Goal: Obtain resource: Obtain resource

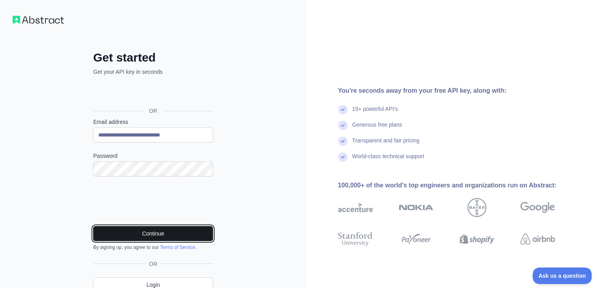
click at [137, 232] on button "Continue" at bounding box center [153, 233] width 120 height 15
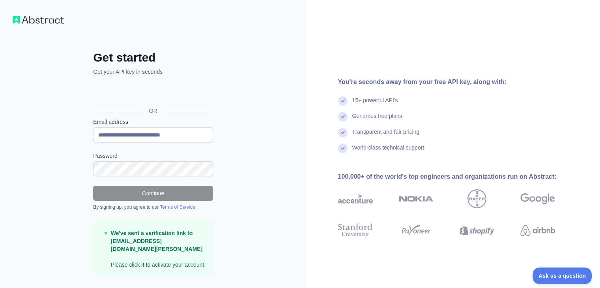
click at [470, 150] on div "World-class technical support" at bounding box center [459, 152] width 242 height 16
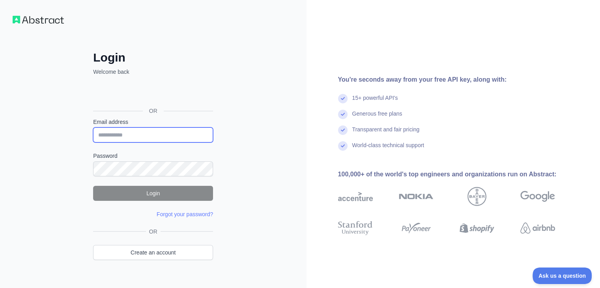
type input "**********"
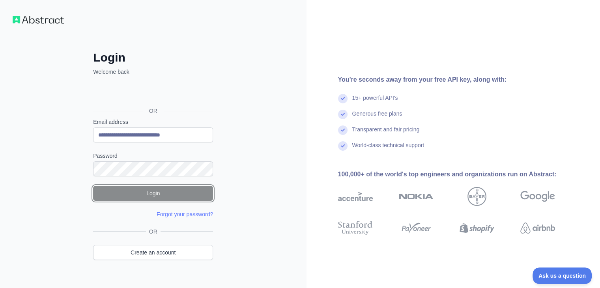
click at [187, 194] on button "Login" at bounding box center [153, 193] width 120 height 15
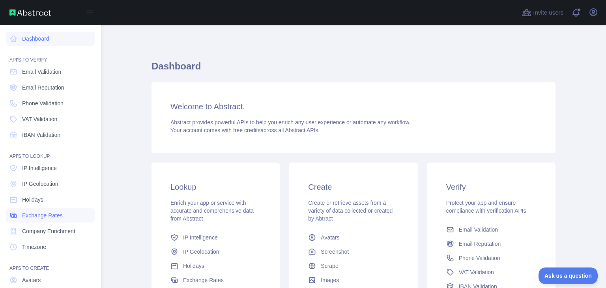
scroll to position [59, 0]
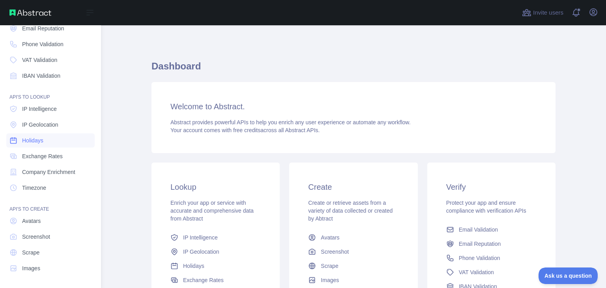
click at [31, 137] on span "Holidays" at bounding box center [32, 141] width 21 height 8
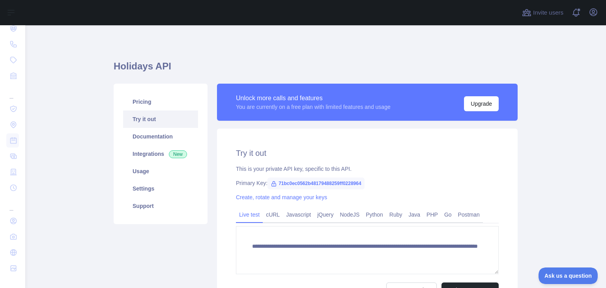
click at [276, 182] on span "71bc0ec0562b48179488259ff0228964" at bounding box center [316, 184] width 97 height 12
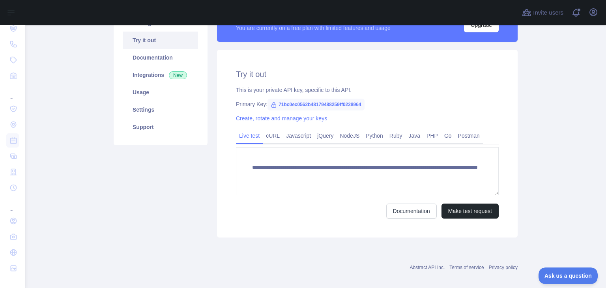
click at [302, 107] on span "71bc0ec0562b48179488259ff0228964" at bounding box center [316, 105] width 97 height 12
click at [482, 105] on div "Primary Key: 71bc0ec0562b48179488259ff0228964" at bounding box center [367, 104] width 263 height 8
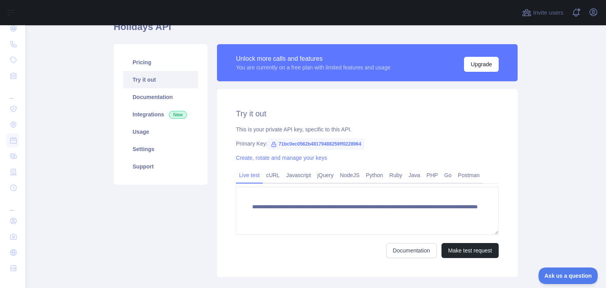
scroll to position [0, 0]
click at [288, 177] on link "Javascript" at bounding box center [298, 175] width 31 height 13
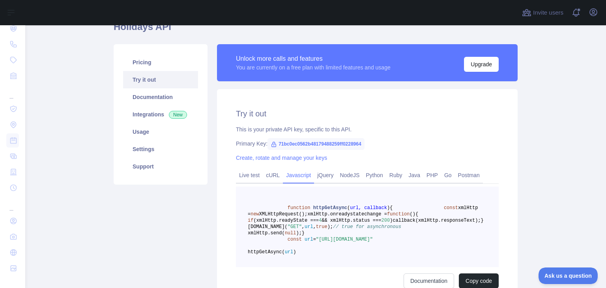
scroll to position [79, 0]
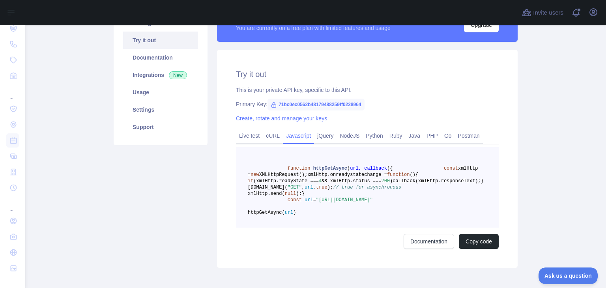
click at [347, 90] on div "This is your private API key, specific to this API." at bounding box center [367, 90] width 263 height 8
click at [386, 93] on div "This is your private API key, specific to this API." at bounding box center [367, 90] width 263 height 8
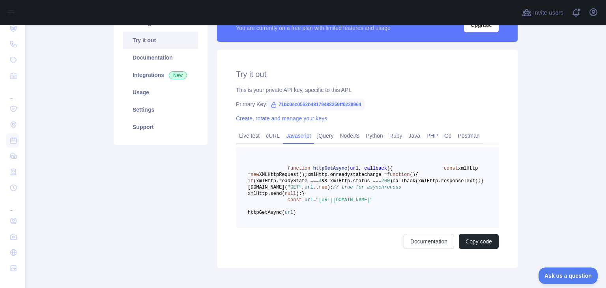
click at [344, 100] on span "71bc0ec0562b48179488259ff0228964" at bounding box center [316, 105] width 97 height 12
click at [344, 89] on div "This is your private API key, specific to this API." at bounding box center [367, 90] width 263 height 8
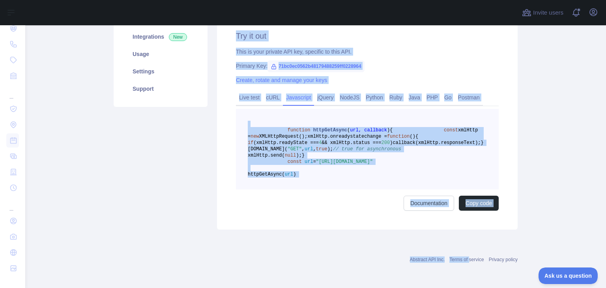
scroll to position [155, 0]
drag, startPoint x: 227, startPoint y: 72, endPoint x: 355, endPoint y: 214, distance: 190.6
click at [365, 216] on div "Try it out This is your private API key, specific to this API. Primary Key: 71b…" at bounding box center [367, 120] width 301 height 218
click at [354, 213] on div "Try it out This is your private API key, specific to this API. Primary Key: 71b…" at bounding box center [367, 120] width 301 height 218
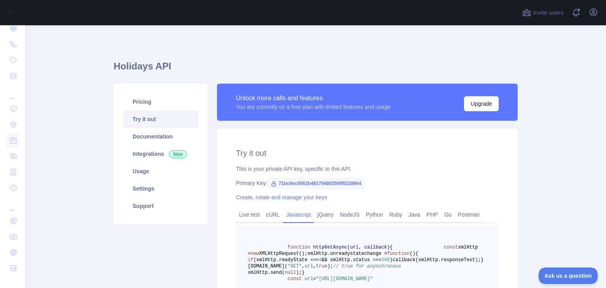
scroll to position [79, 0]
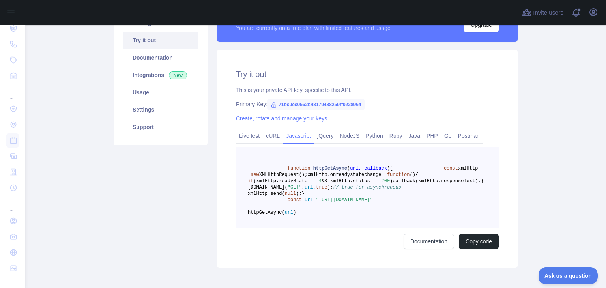
click at [371, 203] on span ""[URL][DOMAIN_NAME]"" at bounding box center [344, 200] width 57 height 6
click at [464, 212] on pre "function httpGetAsync ( url, callback ) { const xmlHttp = new XMLHttpRequest();…" at bounding box center [367, 187] width 263 height 81
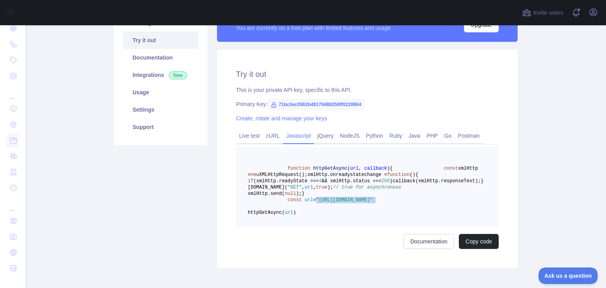
drag, startPoint x: 313, startPoint y: 231, endPoint x: 427, endPoint y: 245, distance: 114.5
click at [427, 228] on pre "function httpGetAsync ( url, callback ) { const xmlHttp = new XMLHttpRequest();…" at bounding box center [367, 187] width 263 height 81
copy span ""[URL][DOMAIN_NAME]""
click at [335, 228] on pre "function httpGetAsync ( url, callback ) { const xmlHttp = new XMLHttpRequest();…" at bounding box center [367, 187] width 263 height 81
drag, startPoint x: 315, startPoint y: 231, endPoint x: 446, endPoint y: 240, distance: 131.7
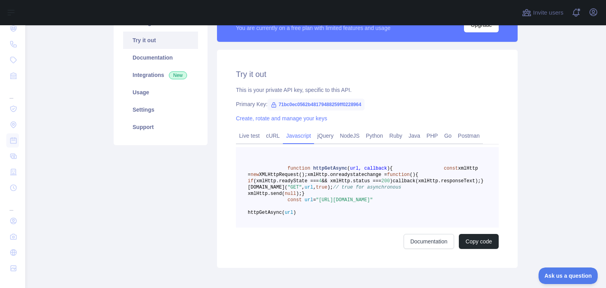
click at [373, 203] on span ""[URL][DOMAIN_NAME]"" at bounding box center [344, 200] width 57 height 6
copy span "[URL][DOMAIN_NAME]"
click at [293, 103] on span "71bc0ec0562b48179488259ff0228964" at bounding box center [316, 105] width 97 height 12
copy span "71bc0ec0562b48179488259ff0228964"
